Goal: Use online tool/utility: Utilize a website feature to perform a specific function

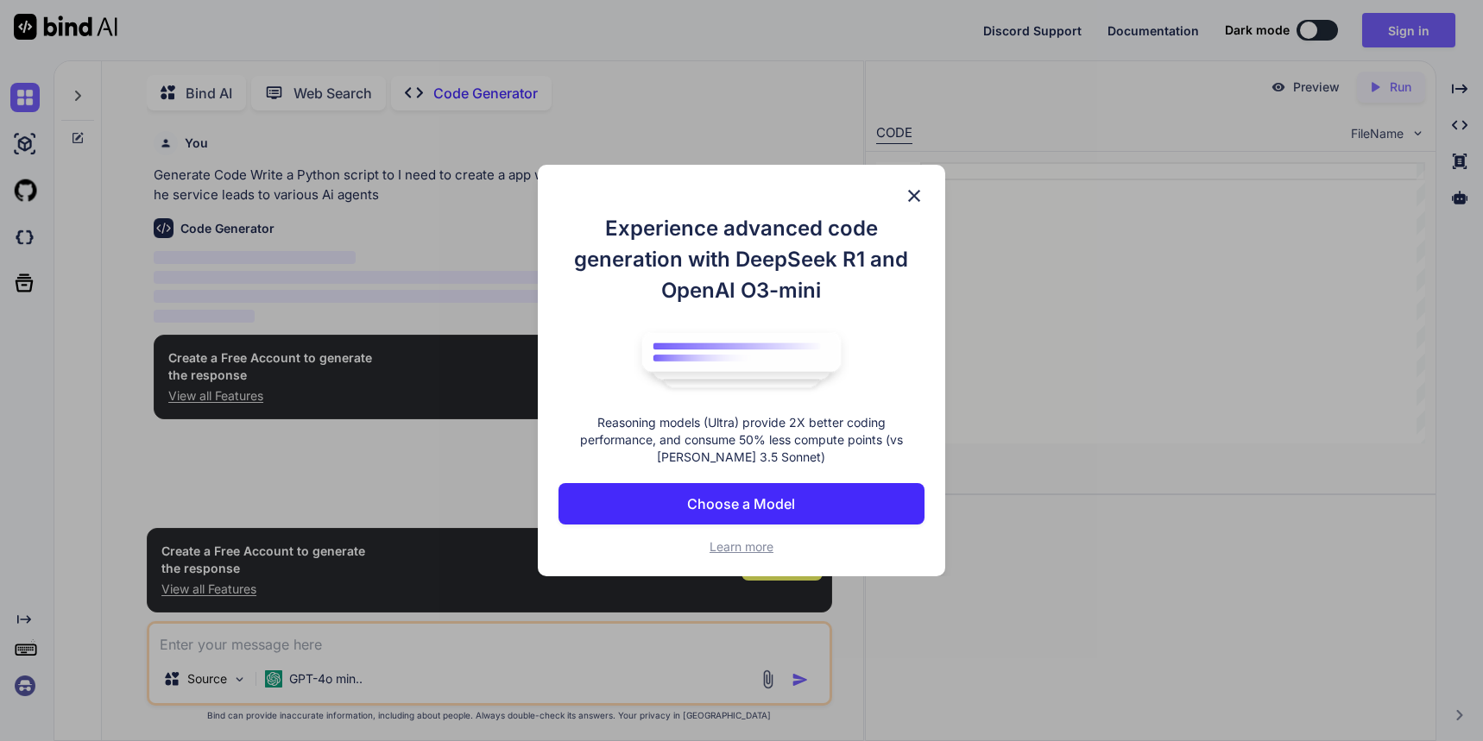
scroll to position [7, 0]
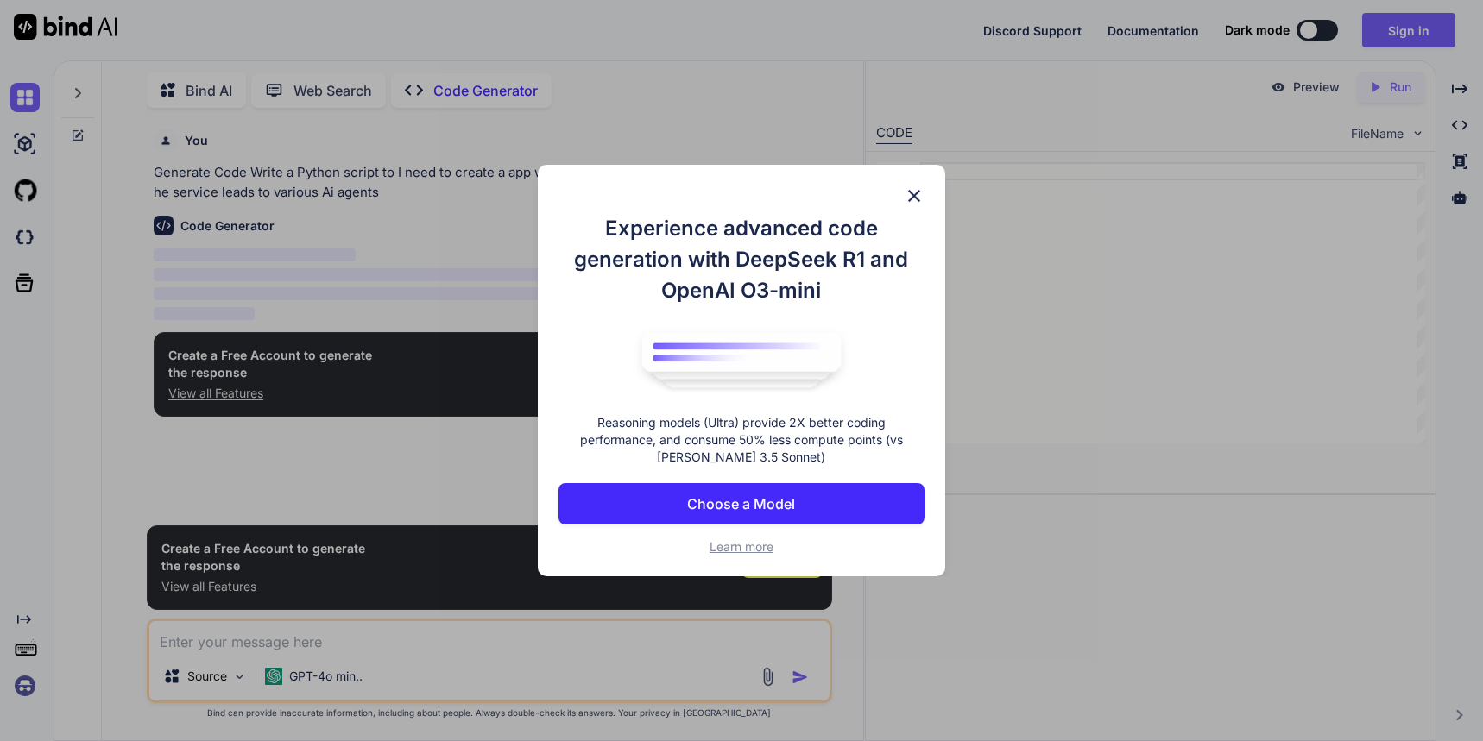
click at [910, 196] on img at bounding box center [914, 196] width 21 height 21
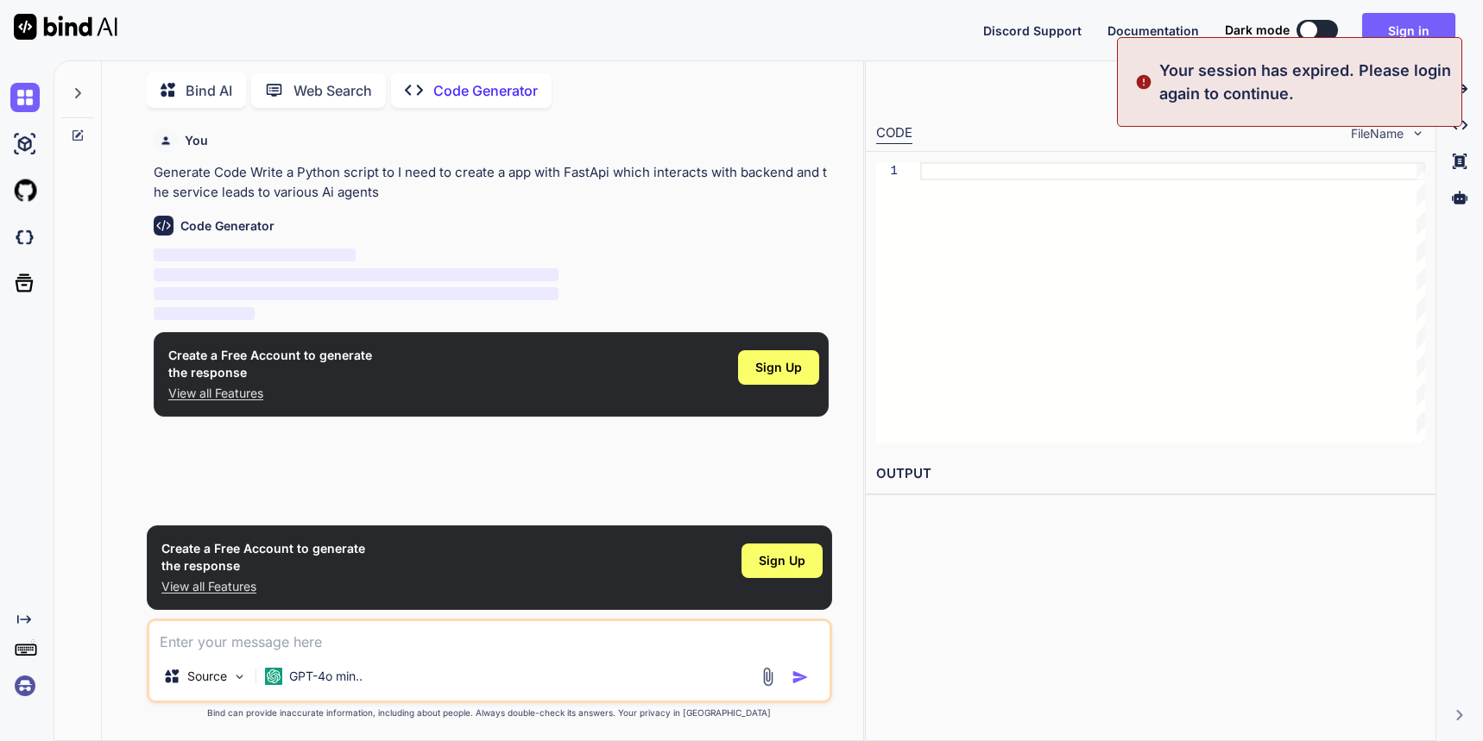
type textarea "x"
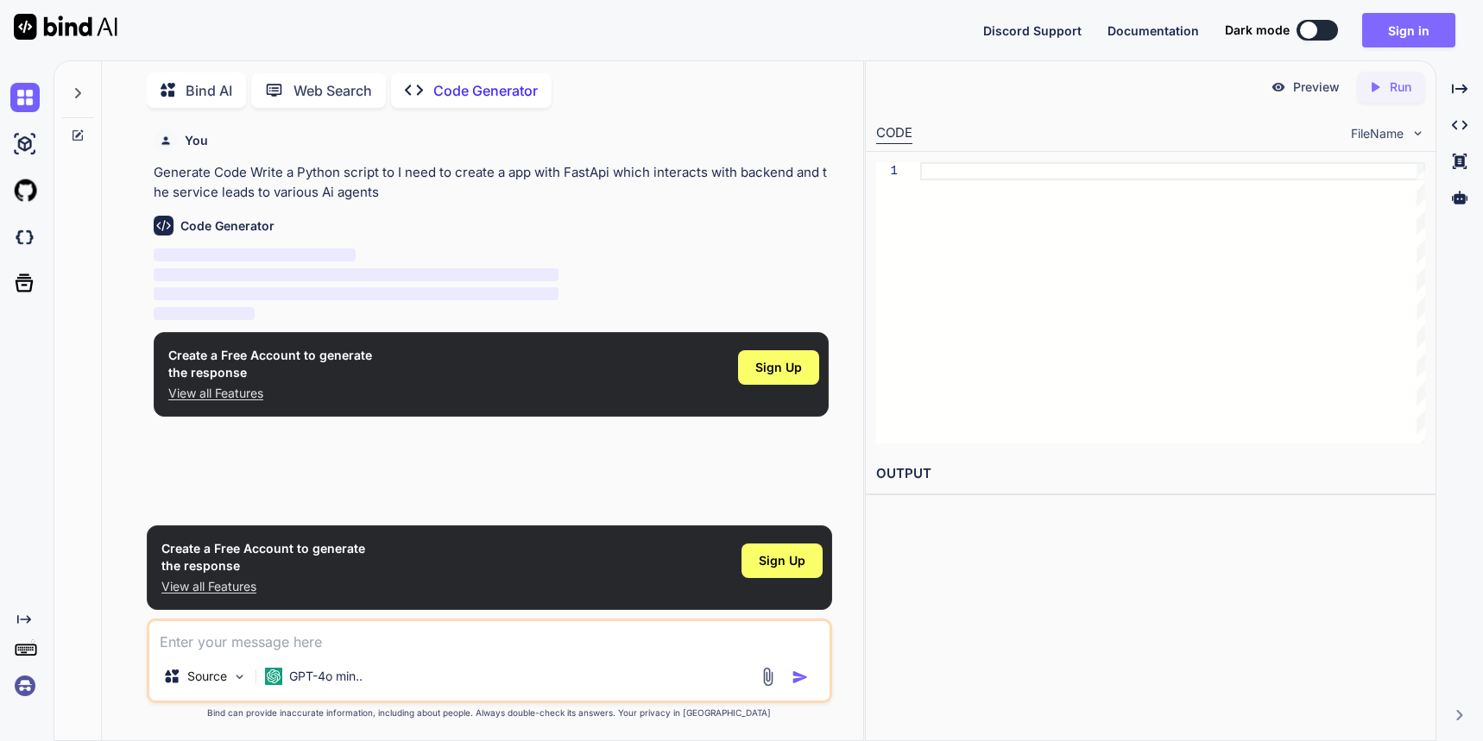
click at [1380, 35] on button "Sign in" at bounding box center [1408, 30] width 93 height 35
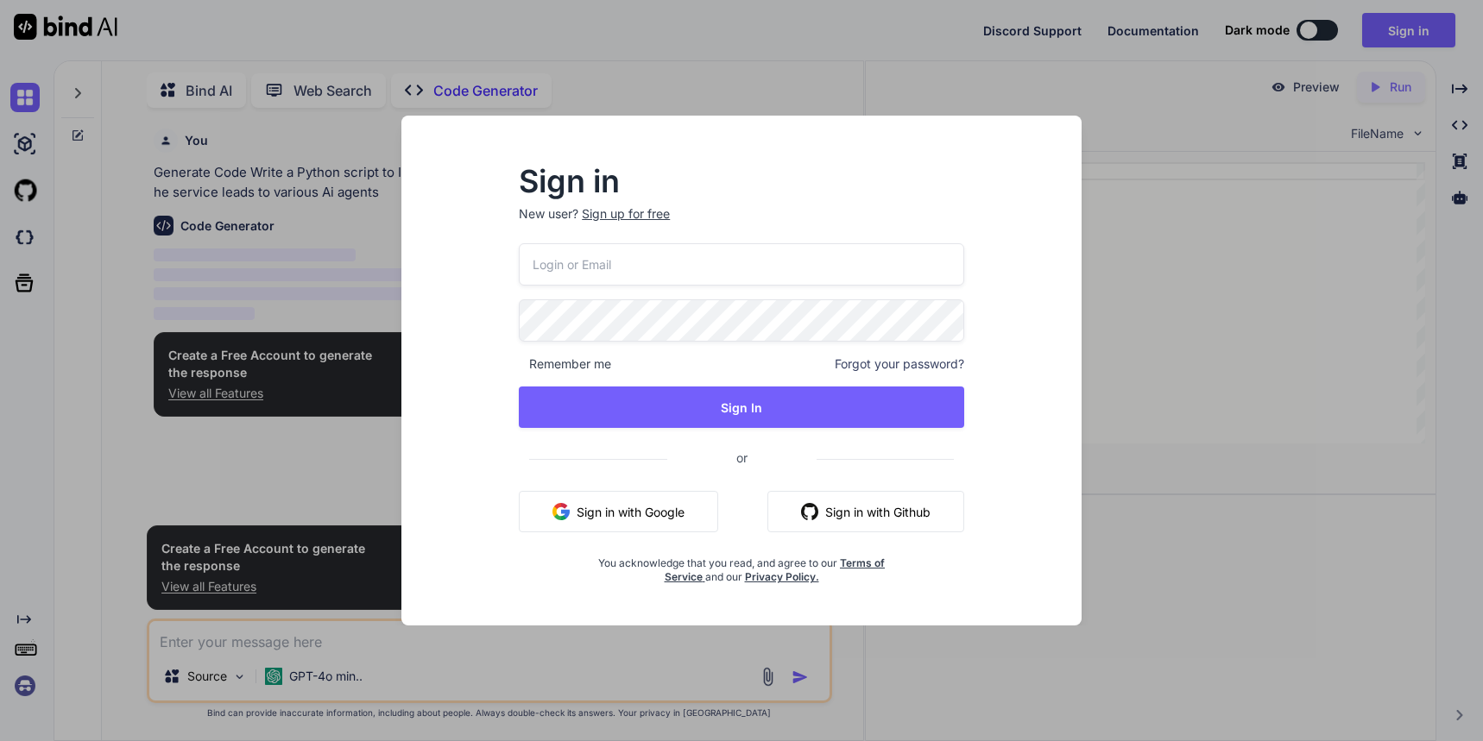
click at [677, 515] on button "Sign in with Google" at bounding box center [618, 511] width 199 height 41
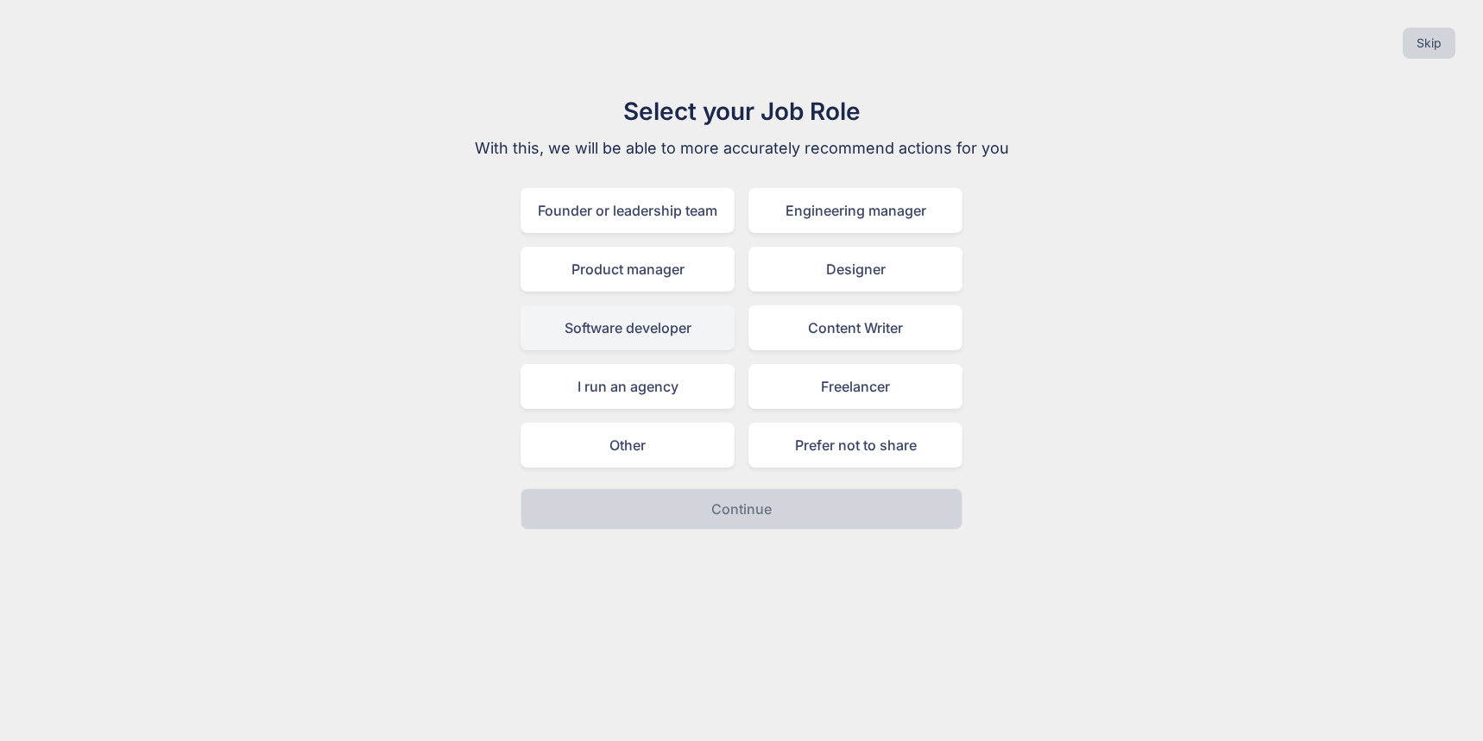
click at [682, 342] on div "Software developer" at bounding box center [627, 328] width 214 height 45
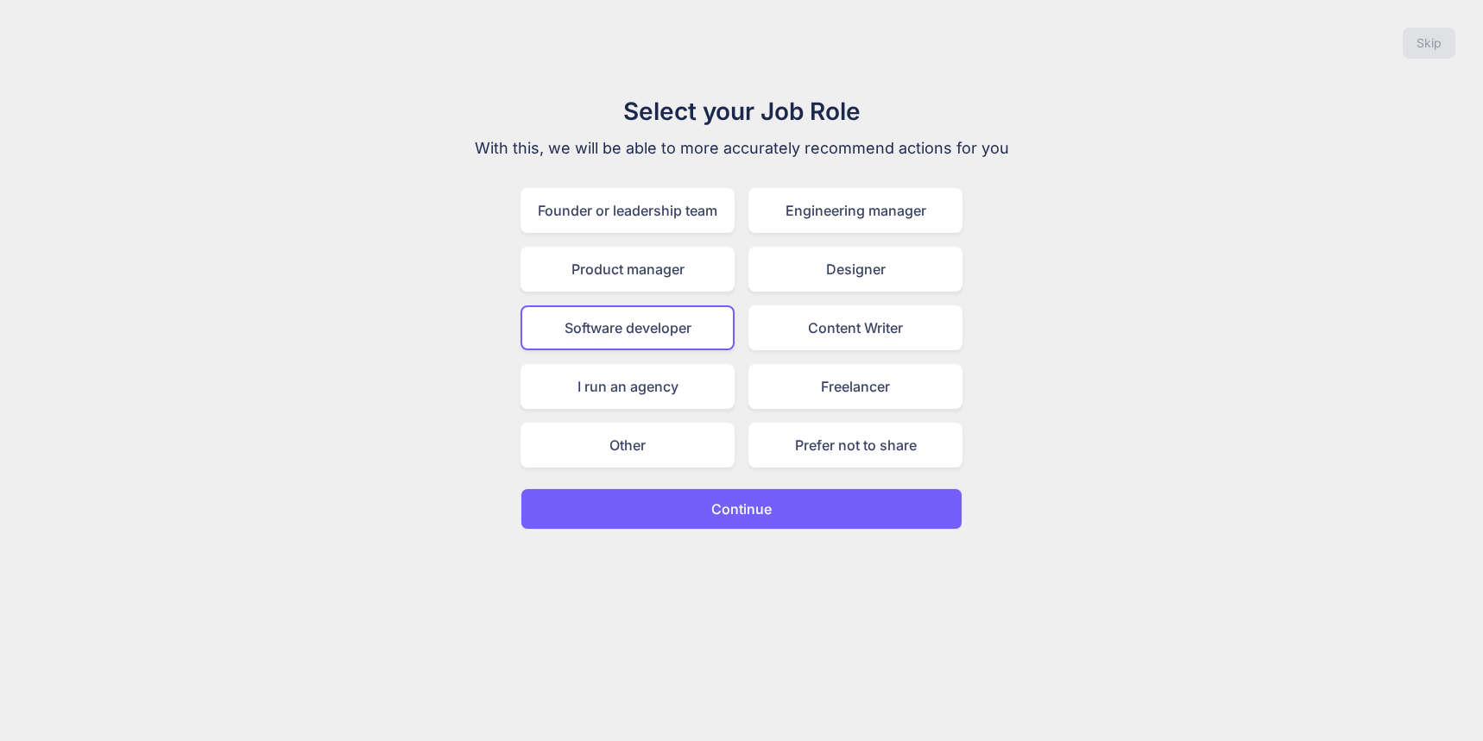
click at [694, 499] on button "Continue" at bounding box center [741, 509] width 442 height 41
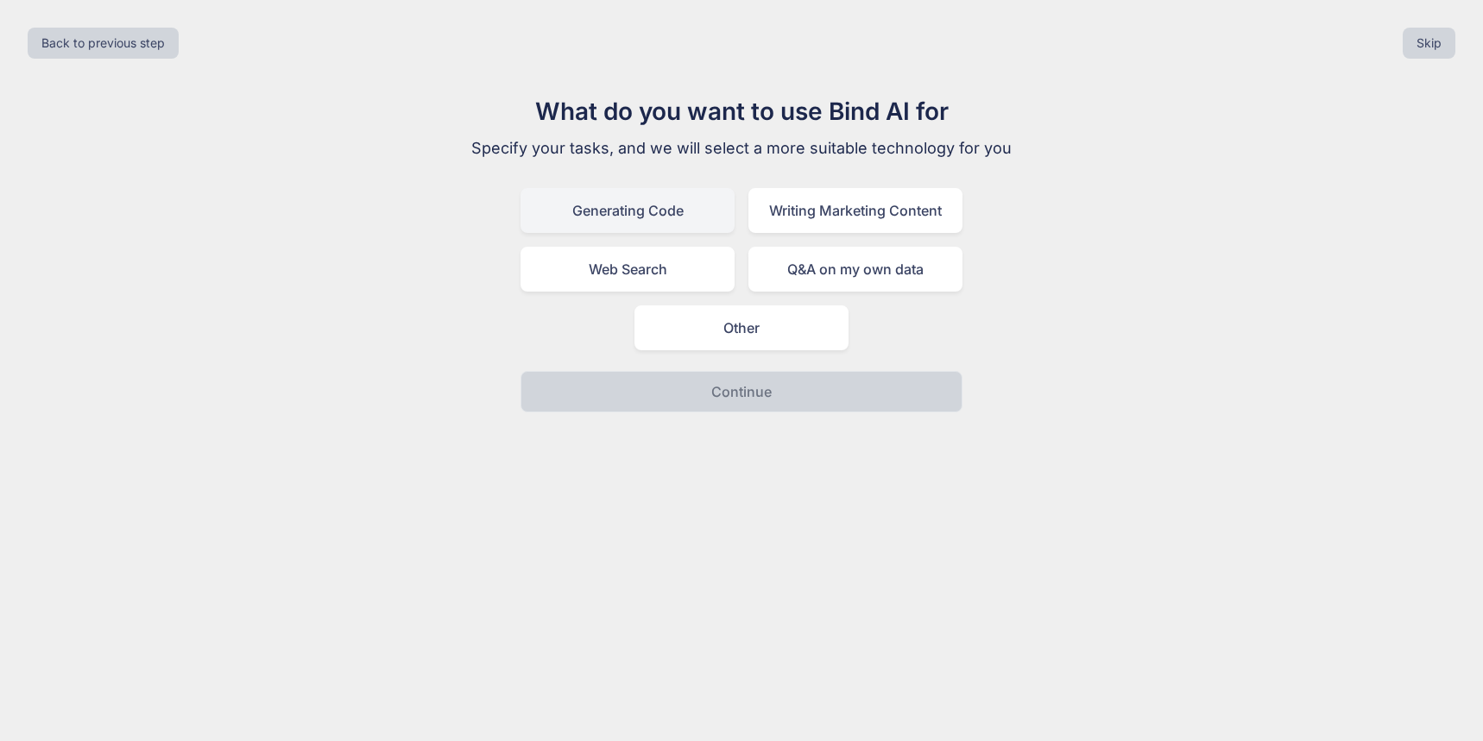
click at [676, 218] on div "Generating Code" at bounding box center [627, 210] width 214 height 45
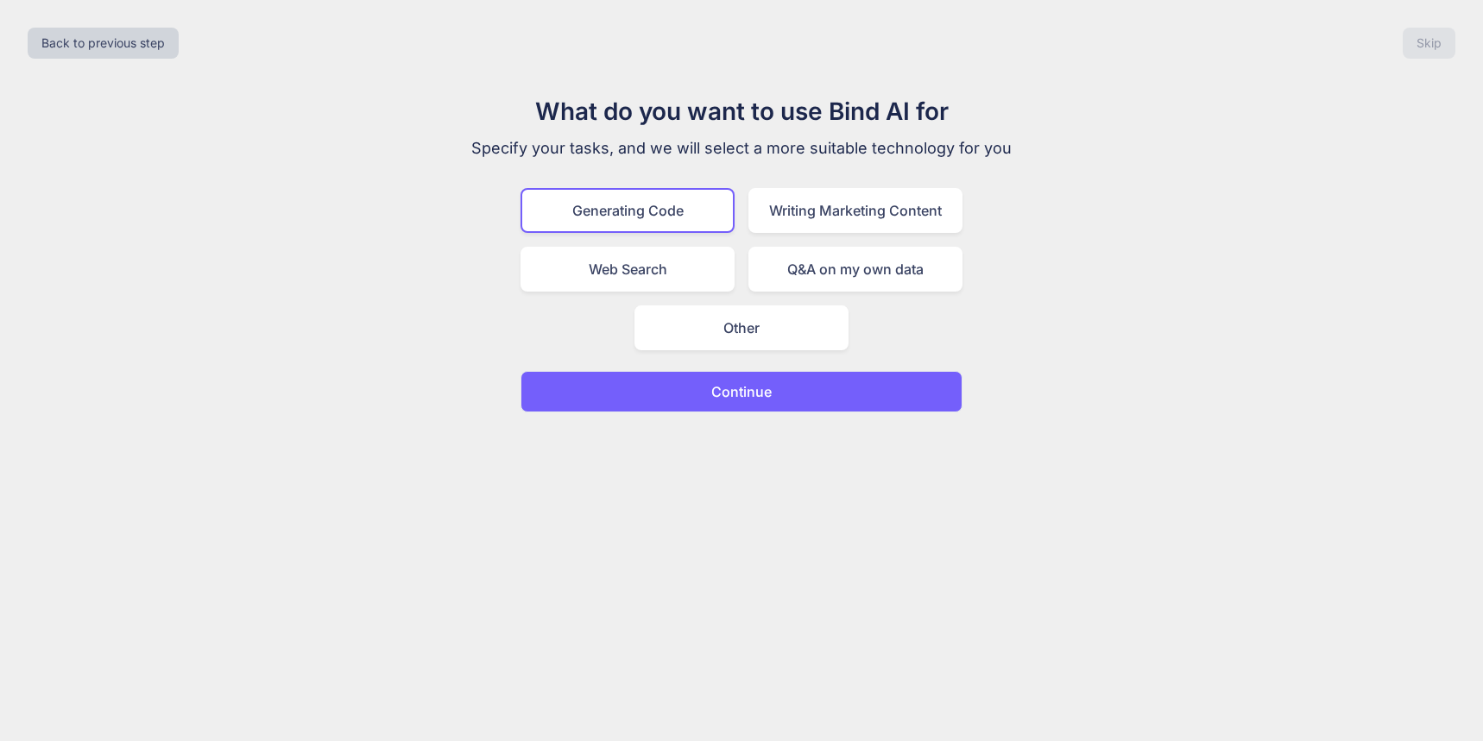
click at [713, 409] on button "Continue" at bounding box center [741, 391] width 442 height 41
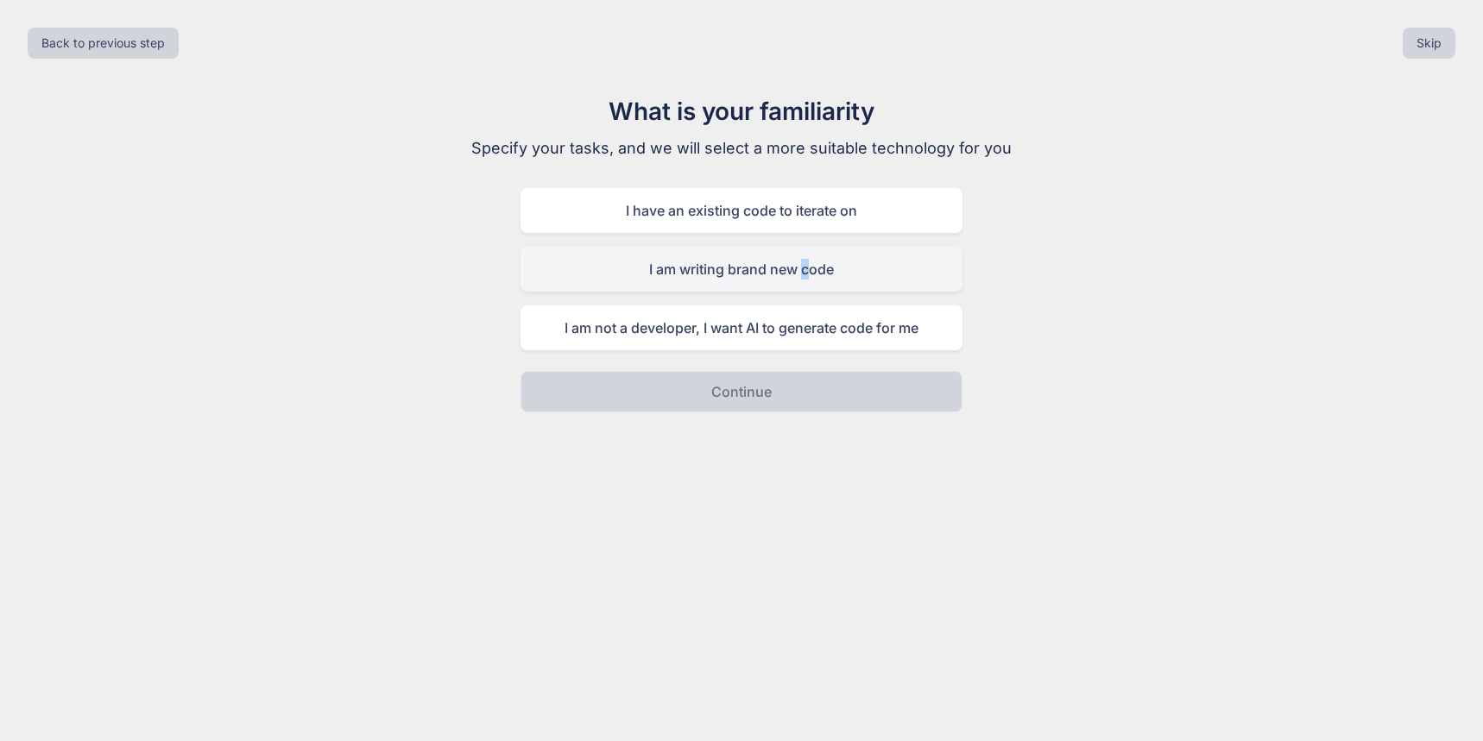
click at [805, 273] on div "I am writing brand new code" at bounding box center [741, 269] width 442 height 45
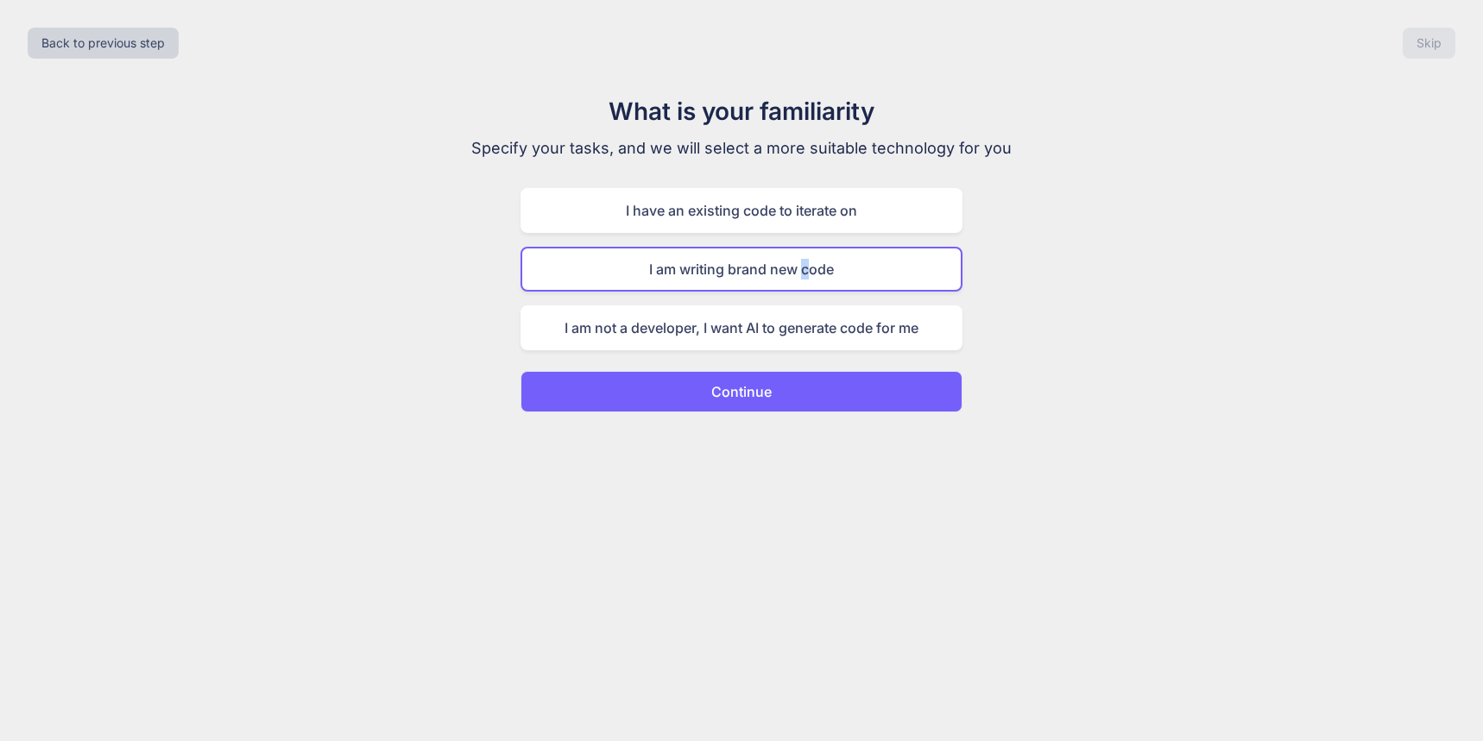
click at [754, 399] on p "Continue" at bounding box center [741, 392] width 60 height 21
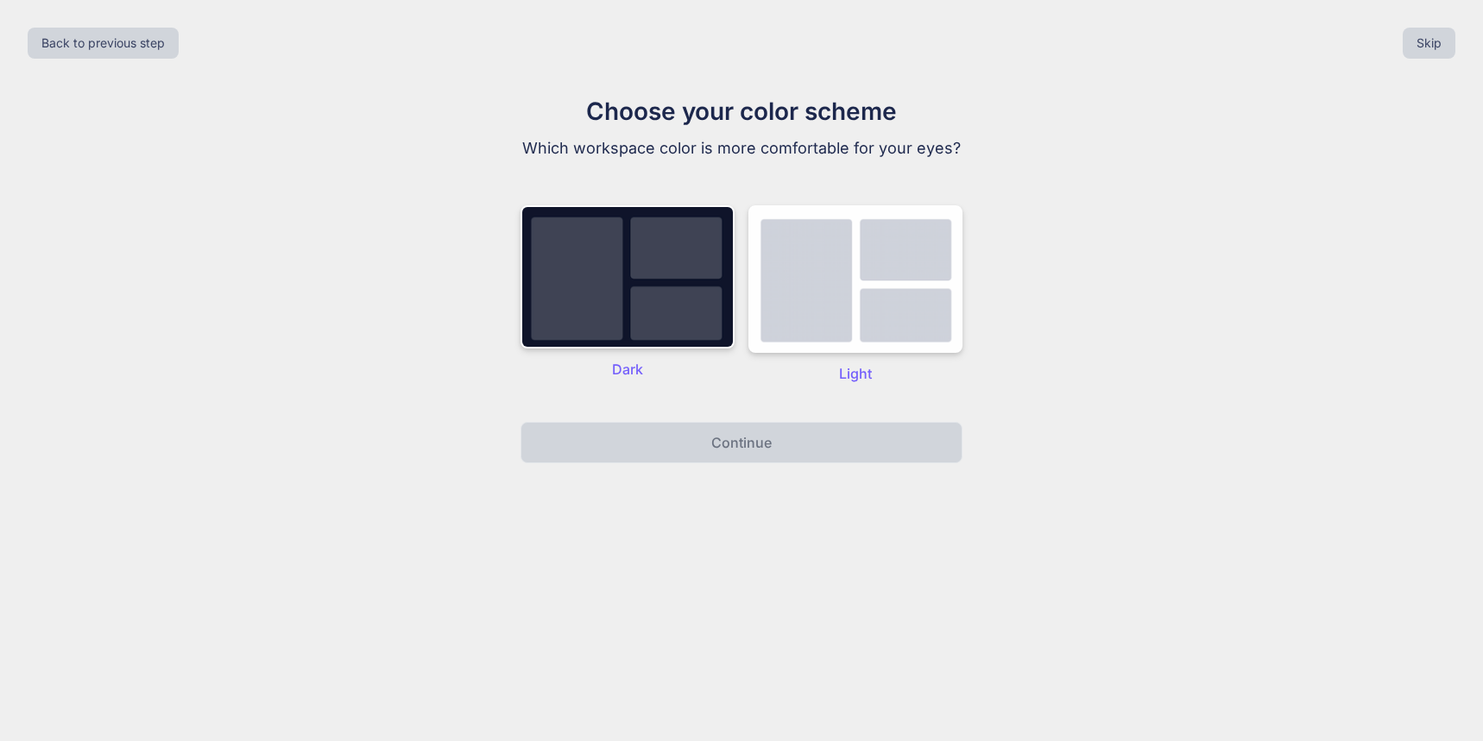
click at [706, 356] on div "Dark" at bounding box center [627, 294] width 214 height 179
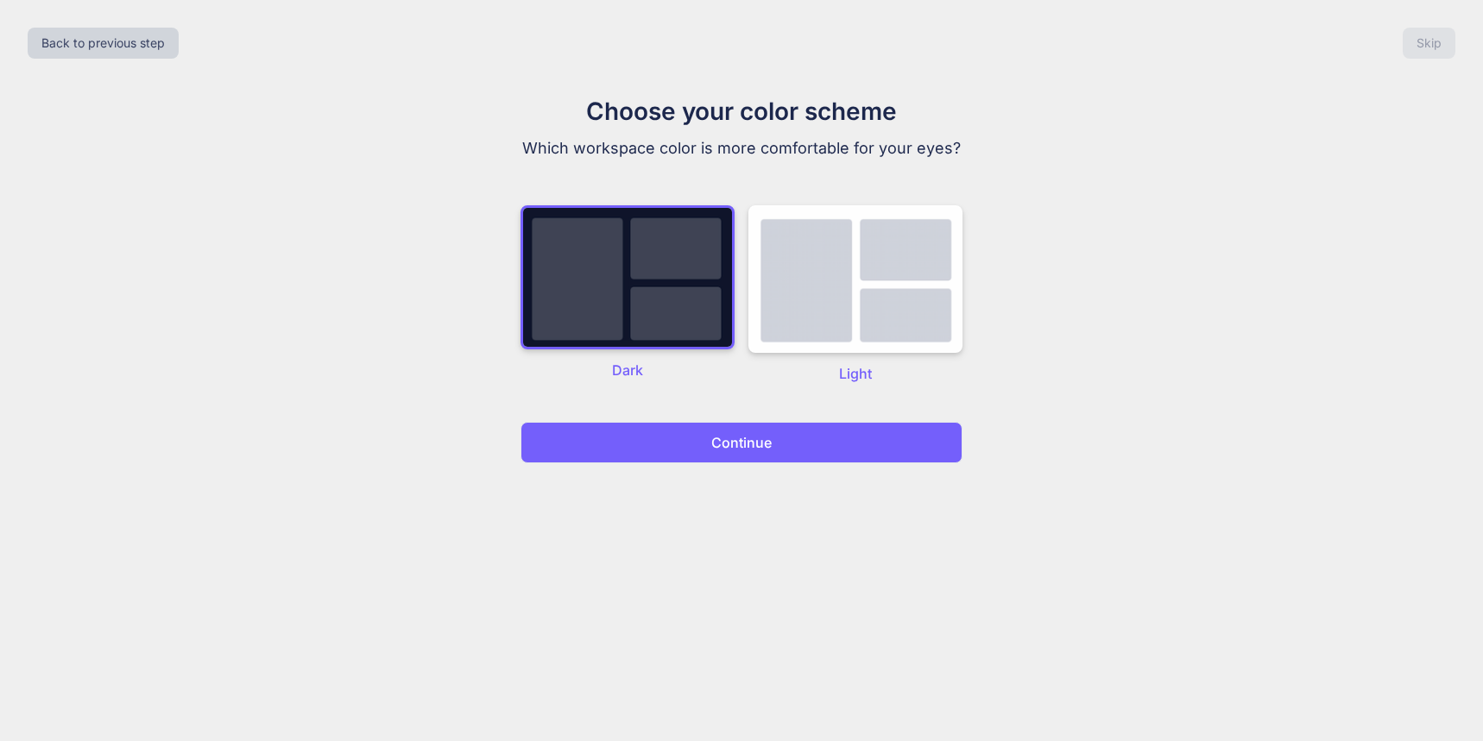
click at [719, 452] on p "Continue" at bounding box center [741, 442] width 60 height 21
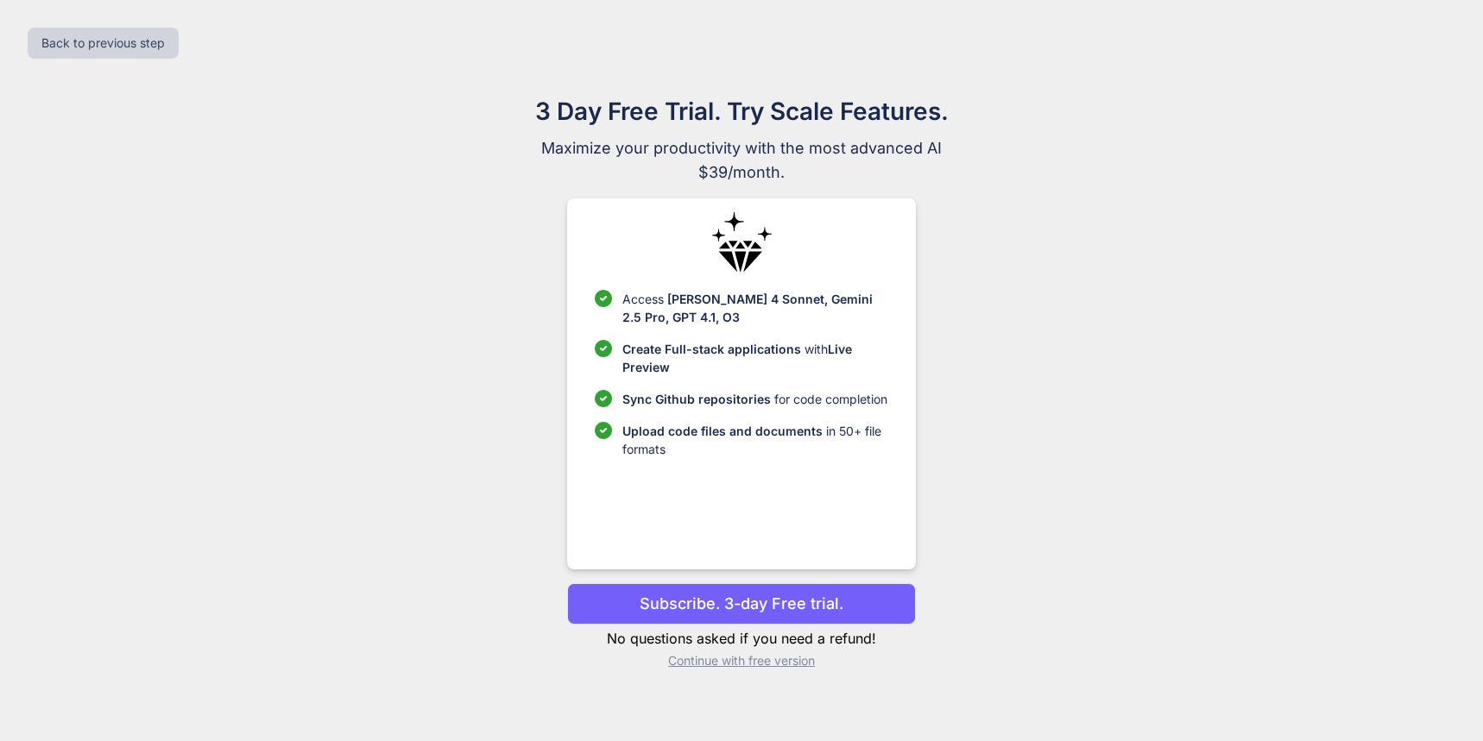
click at [725, 656] on p "Continue with free version" at bounding box center [741, 661] width 348 height 17
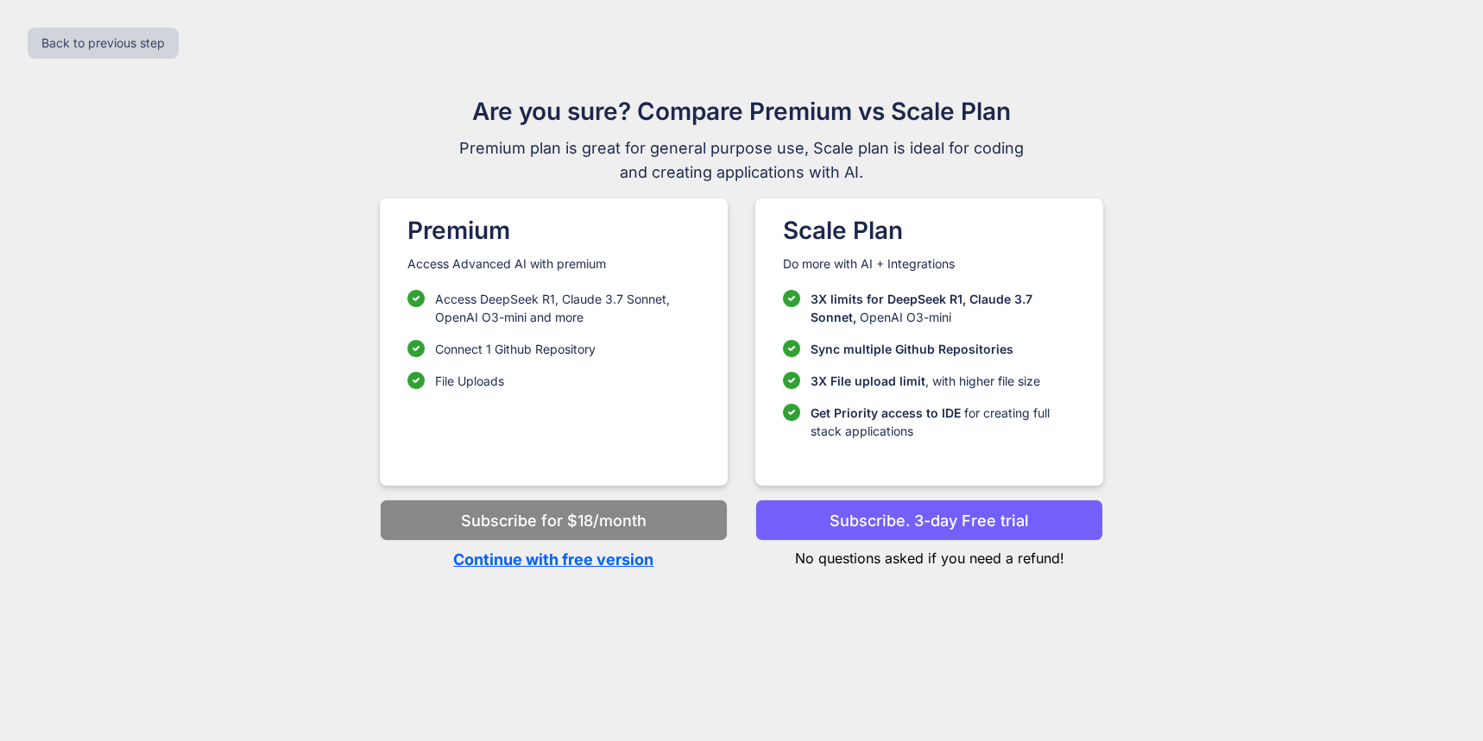
click at [624, 562] on p "Continue with free version" at bounding box center [554, 559] width 348 height 23
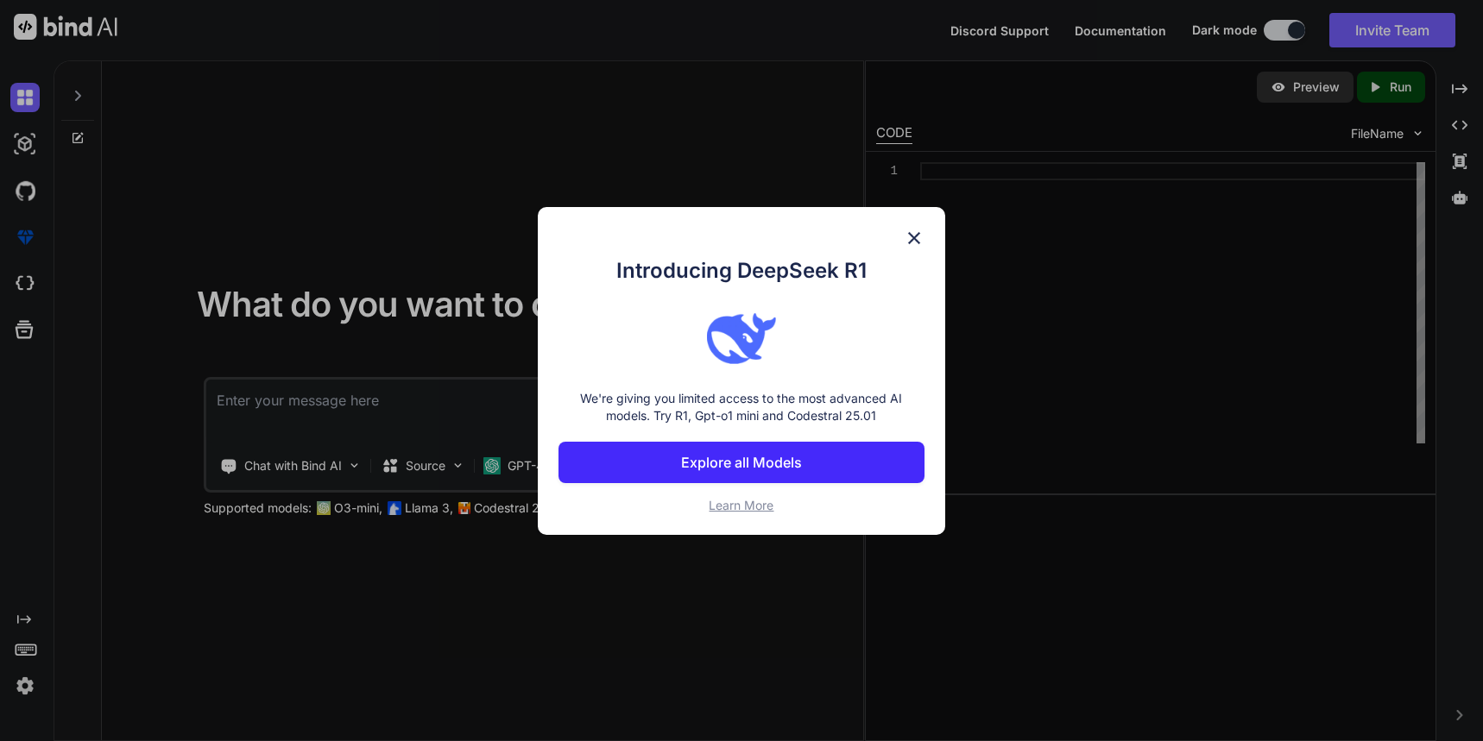
click at [912, 242] on img at bounding box center [914, 238] width 21 height 21
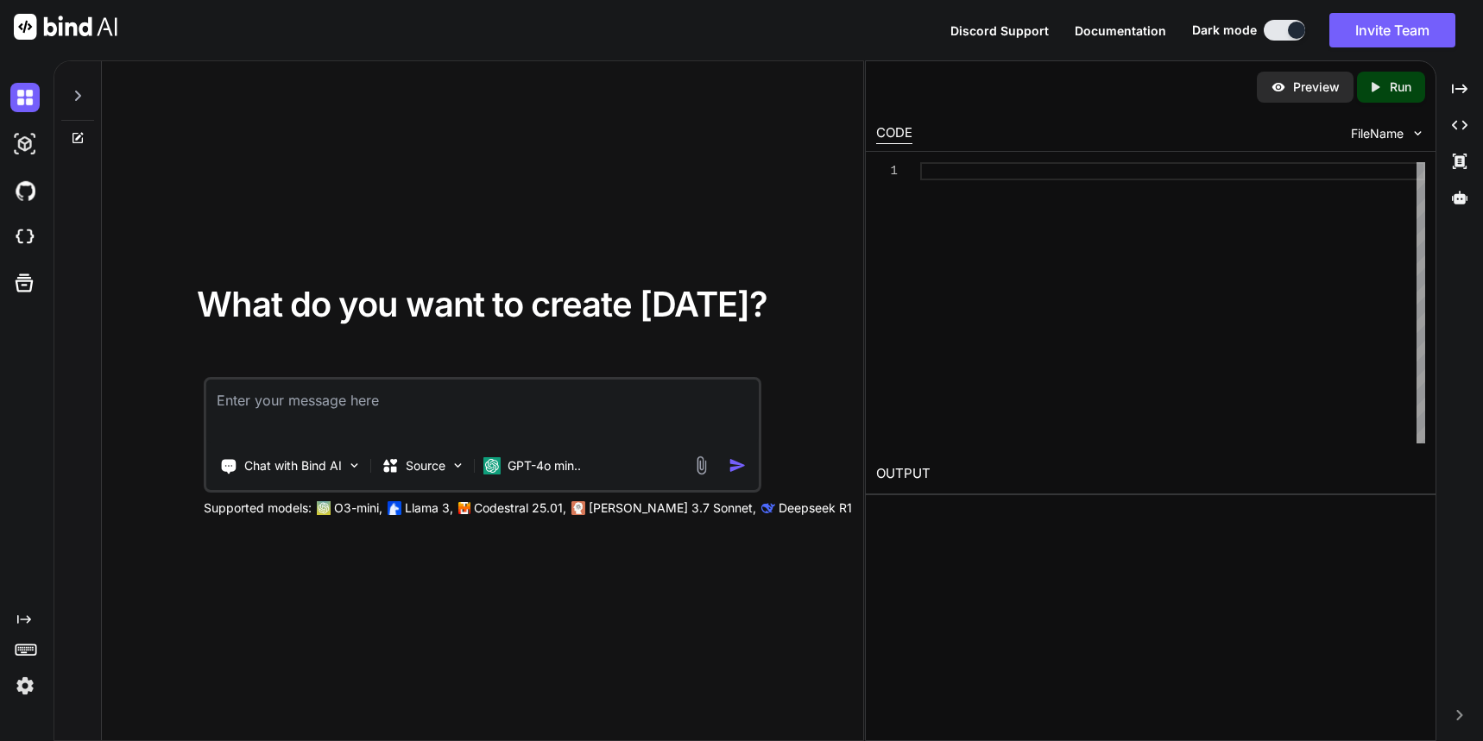
click at [599, 405] on textarea at bounding box center [482, 412] width 552 height 64
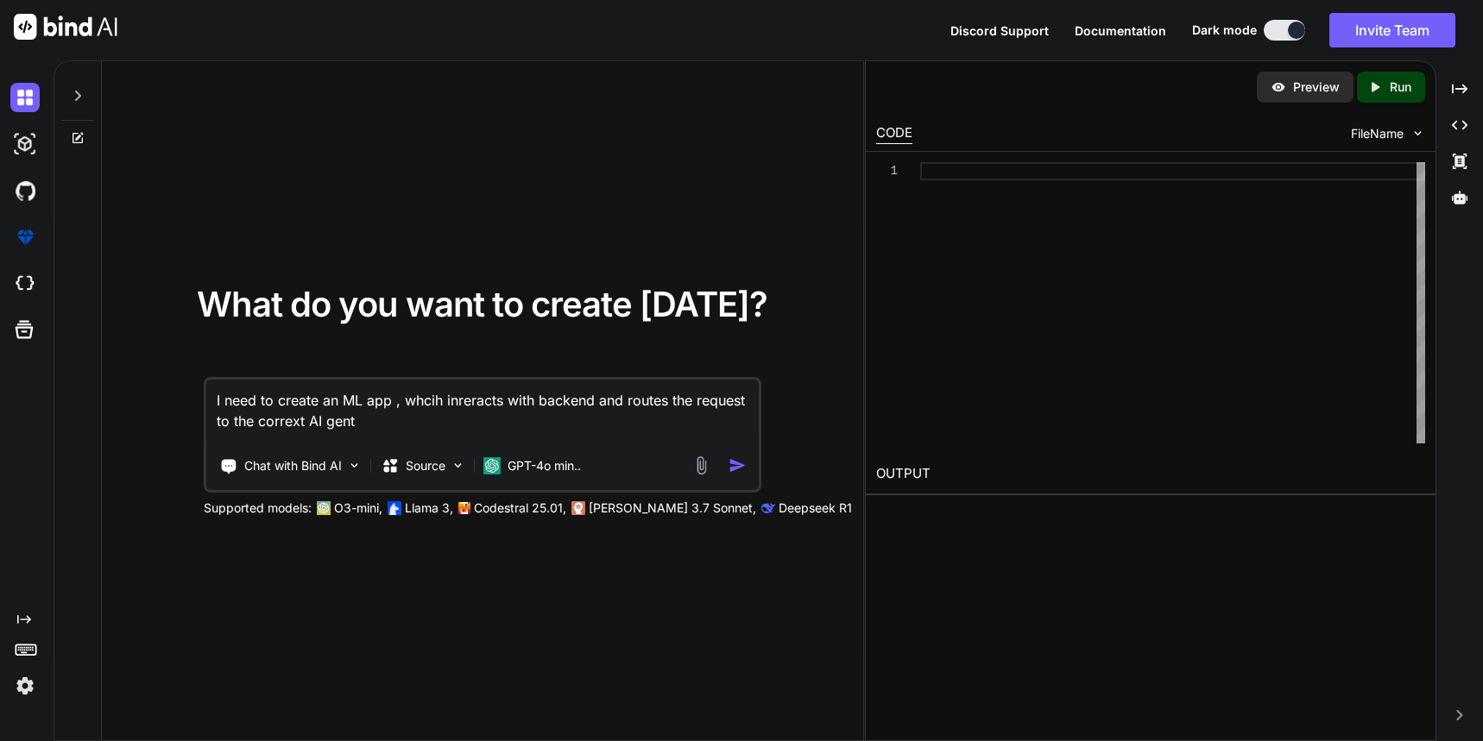
type textarea "I need to create an ML app , whcih inreracts with backend and routes the reques…"
click at [737, 466] on img "button" at bounding box center [737, 466] width 18 height 18
click at [744, 461] on img "button" at bounding box center [737, 466] width 18 height 18
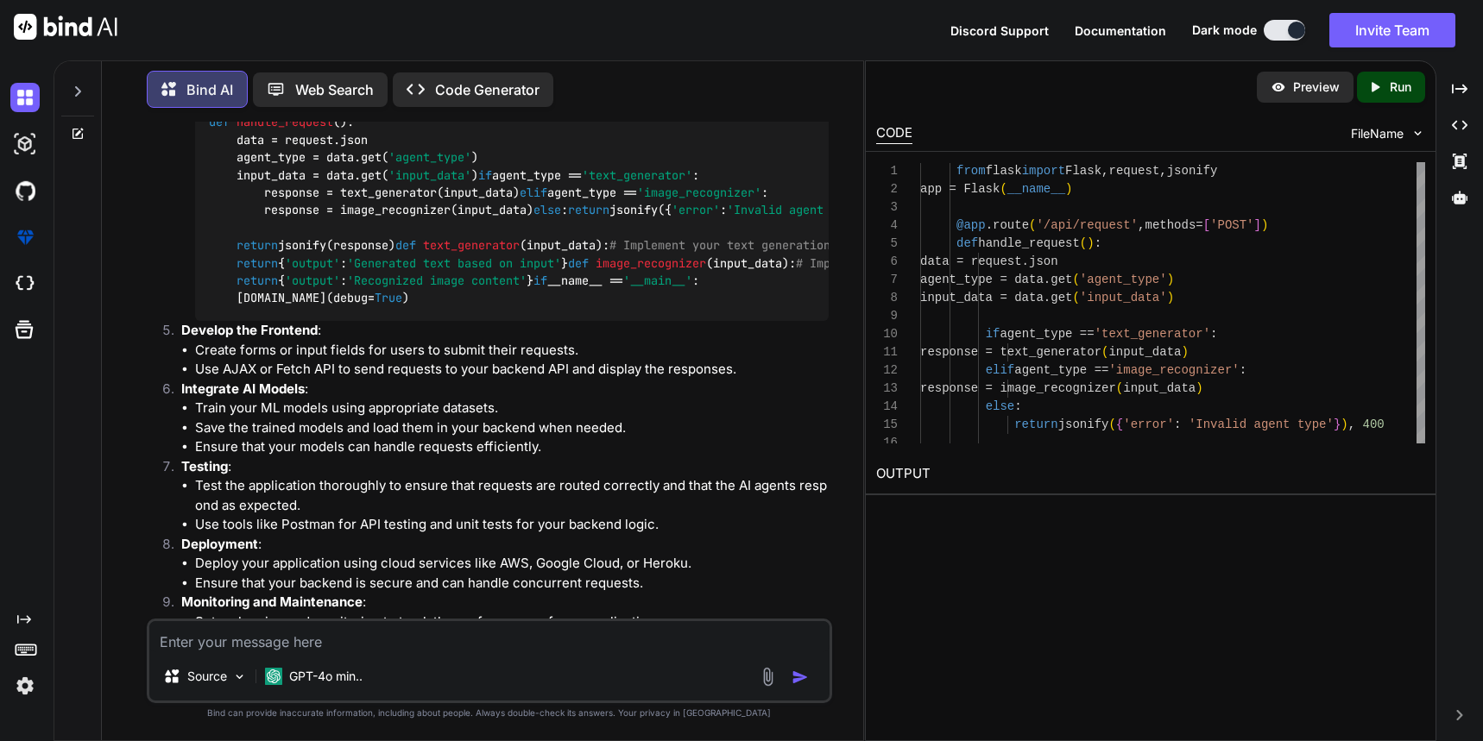
scroll to position [653, 0]
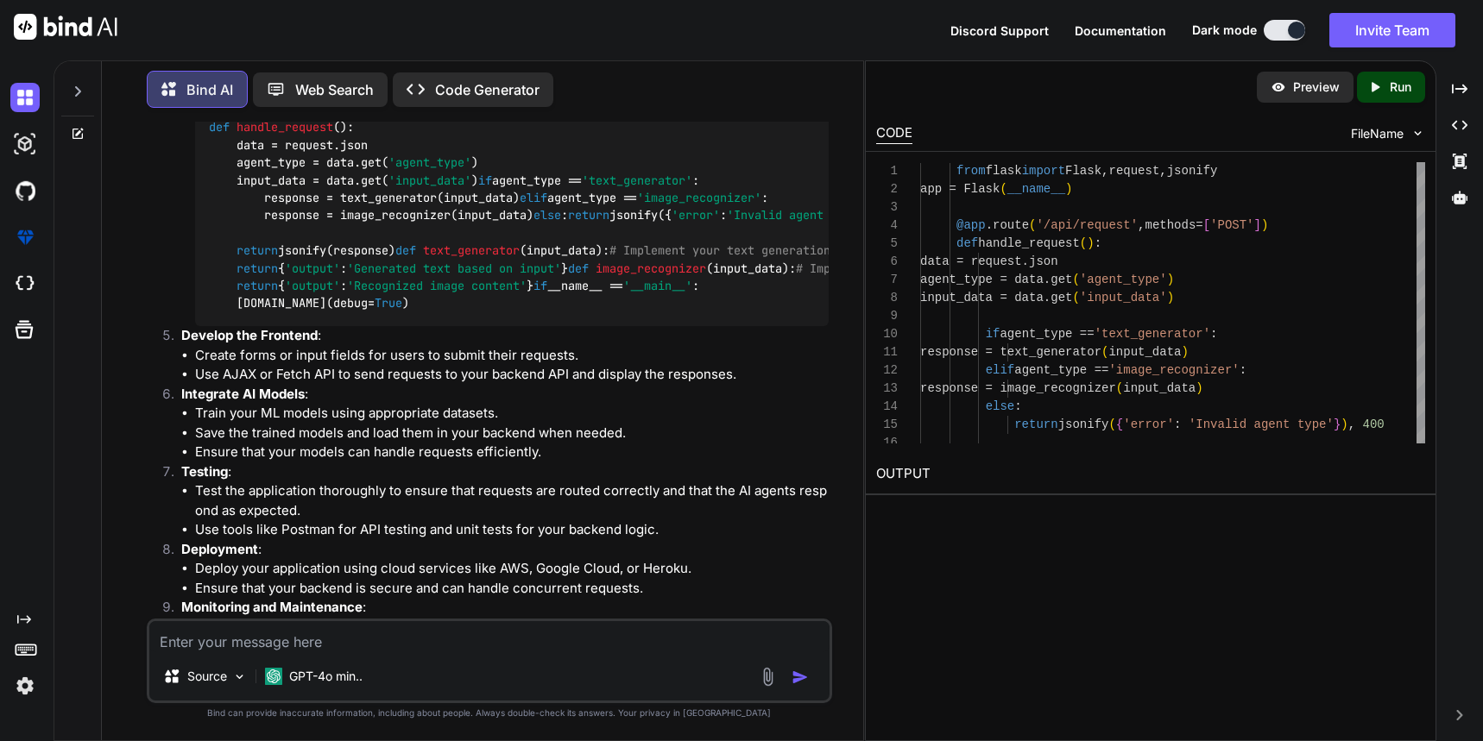
click at [542, 648] on textarea at bounding box center [488, 636] width 679 height 31
type textarea "i need to create using FastAPI"
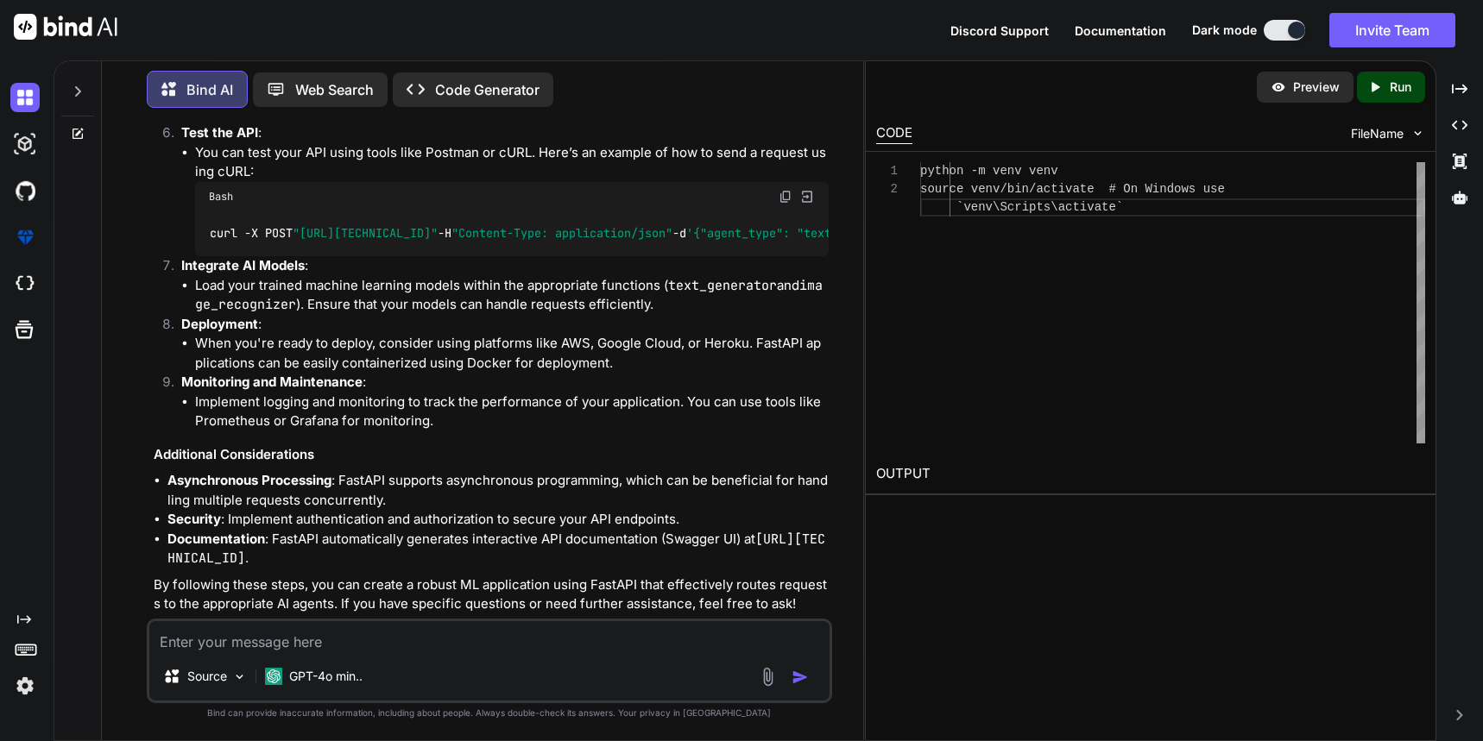
scroll to position [1887, 0]
